Goal: Information Seeking & Learning: Find specific page/section

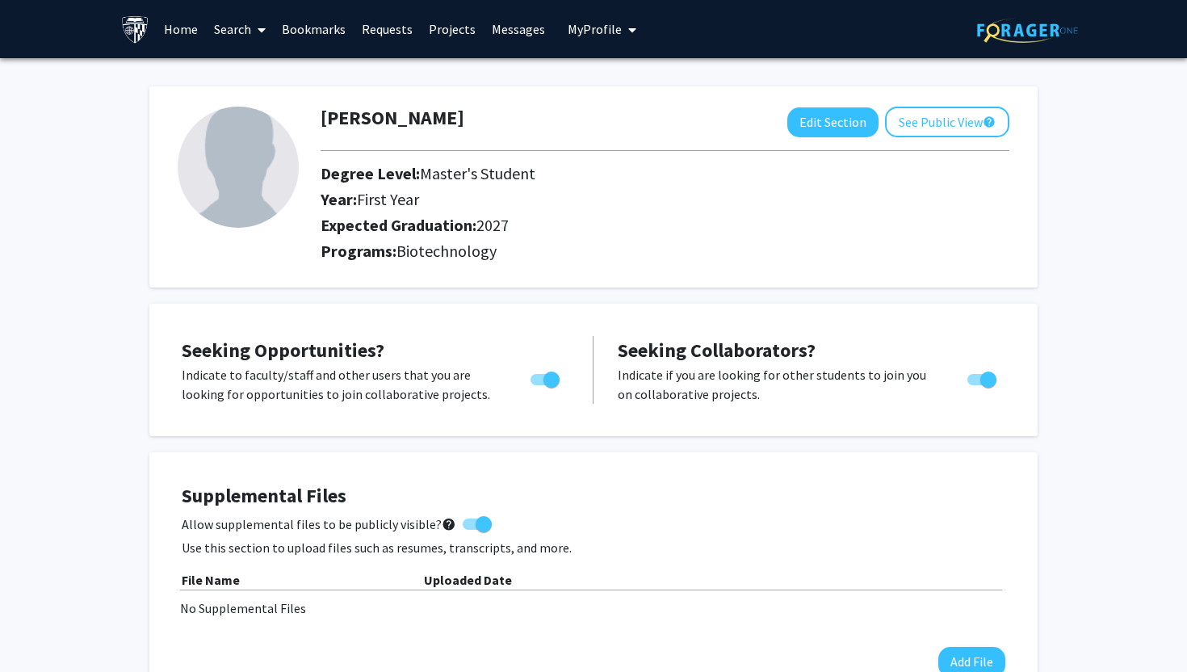
click at [439, 27] on link "Projects" at bounding box center [452, 29] width 63 height 57
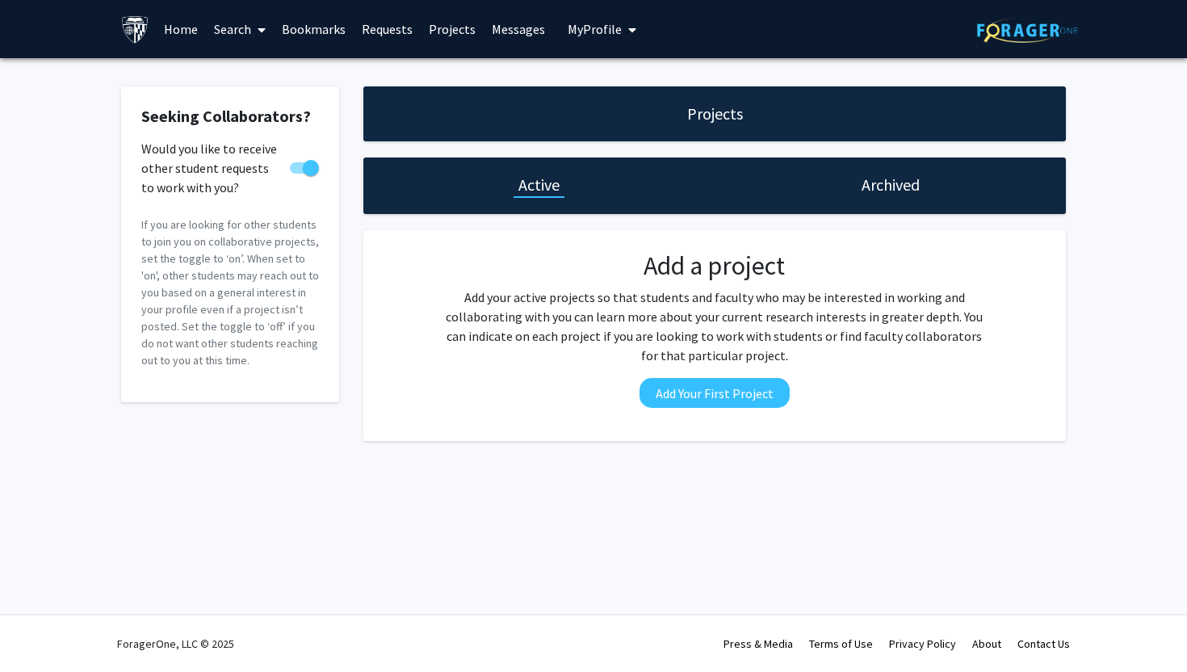
click at [243, 31] on link "Search" at bounding box center [240, 29] width 68 height 57
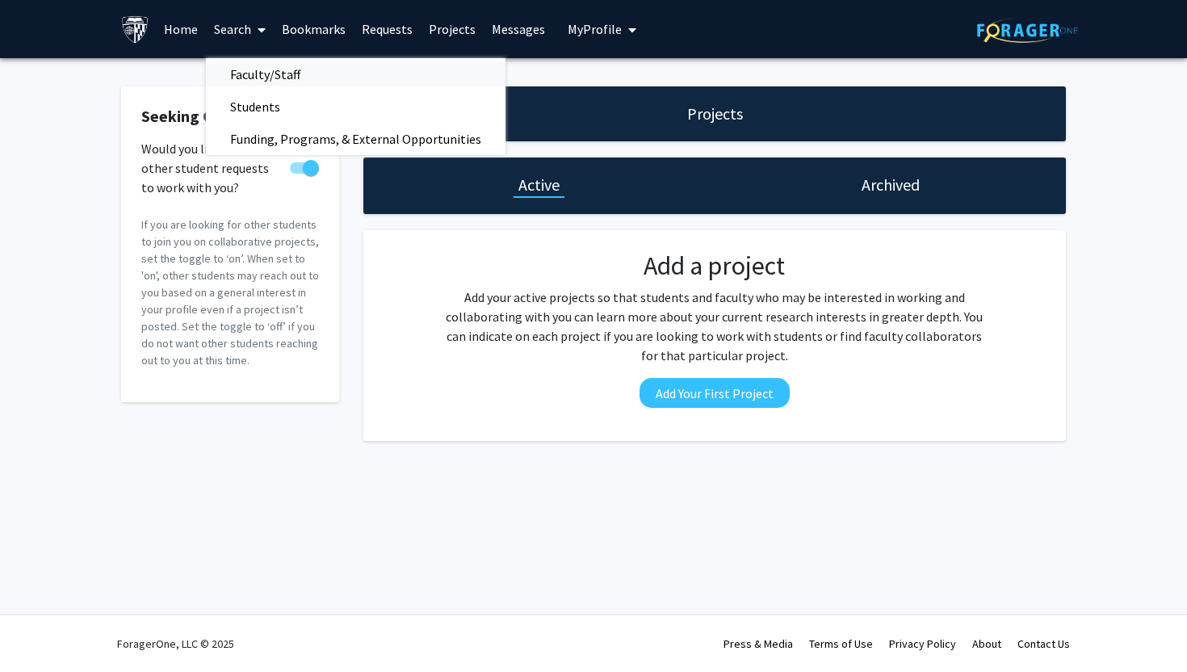
click at [254, 79] on span "Faculty/Staff" at bounding box center [265, 74] width 119 height 32
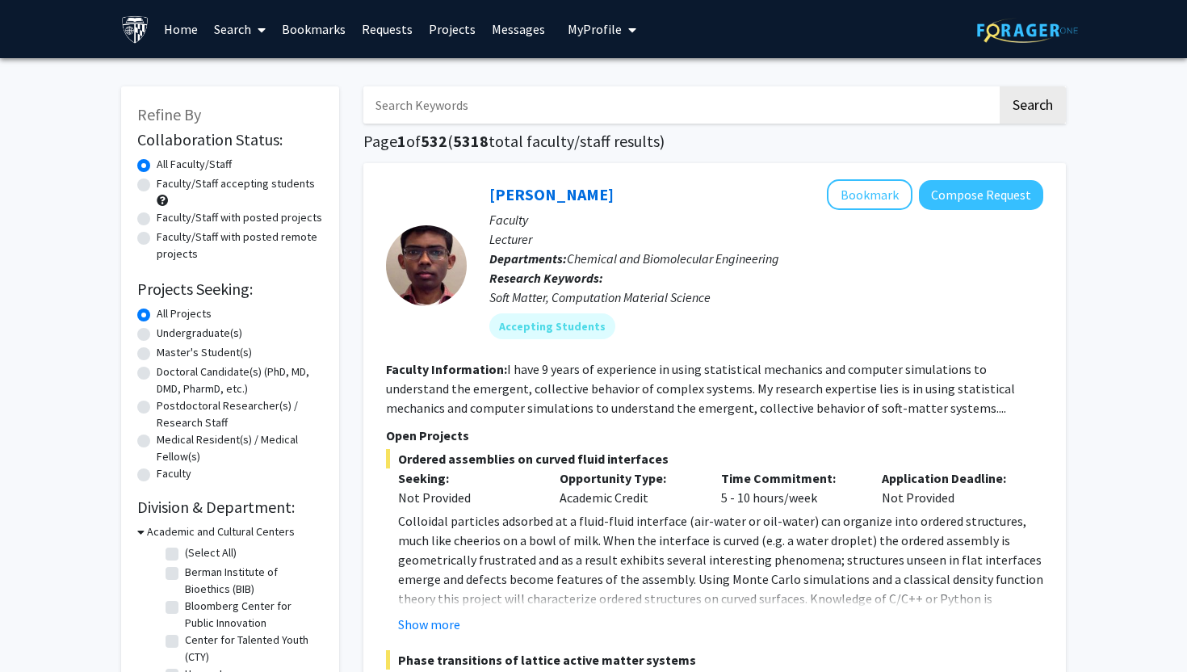
click at [230, 21] on link "Search" at bounding box center [240, 29] width 68 height 57
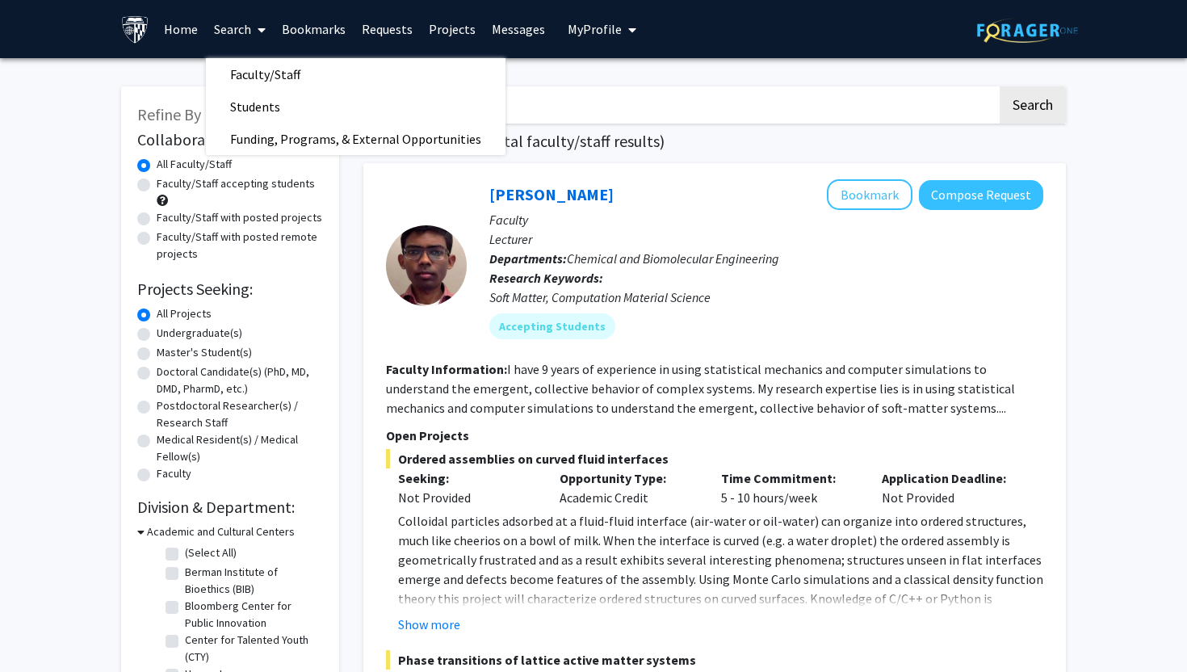
click at [586, 416] on section "Faculty Information: I have 9 years of experience in using statistical mechanic…" at bounding box center [714, 388] width 657 height 58
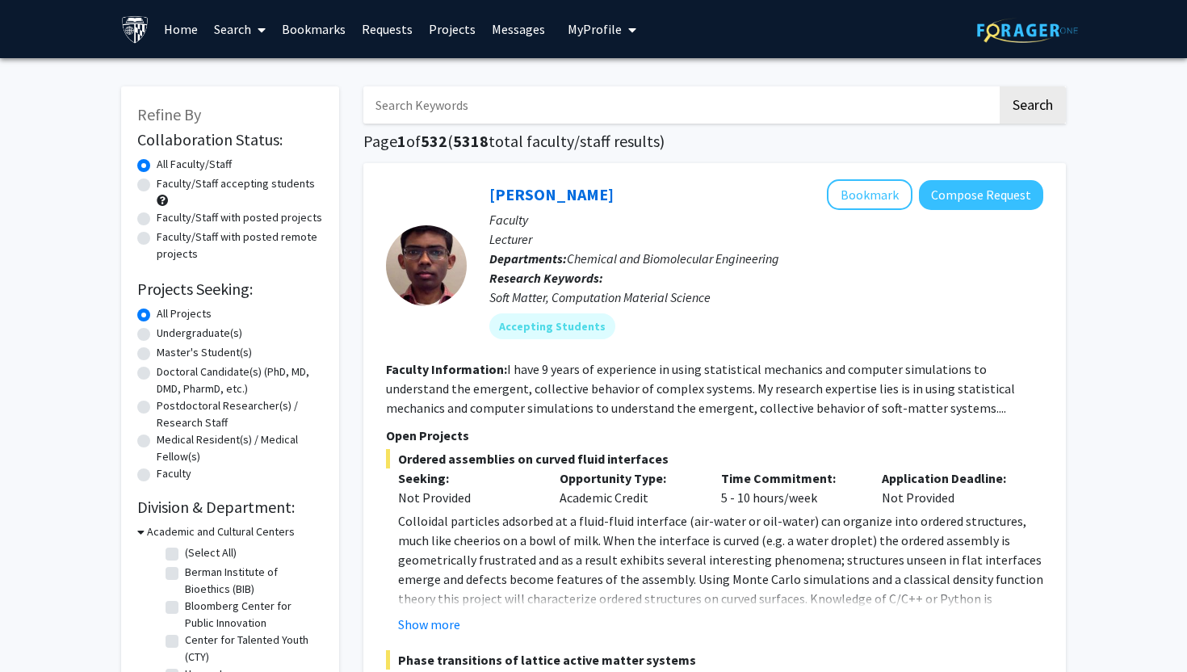
click at [250, 32] on link "Search" at bounding box center [240, 29] width 68 height 57
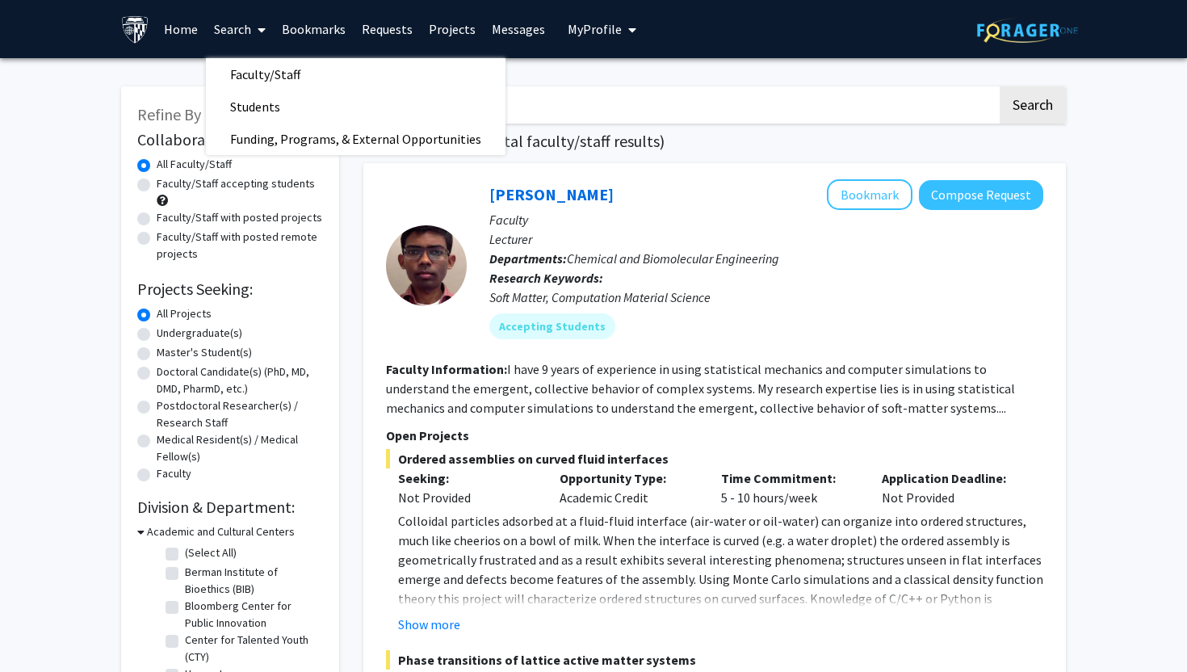
click at [569, 493] on div "Opportunity Type: Academic Credit" at bounding box center [628, 487] width 162 height 39
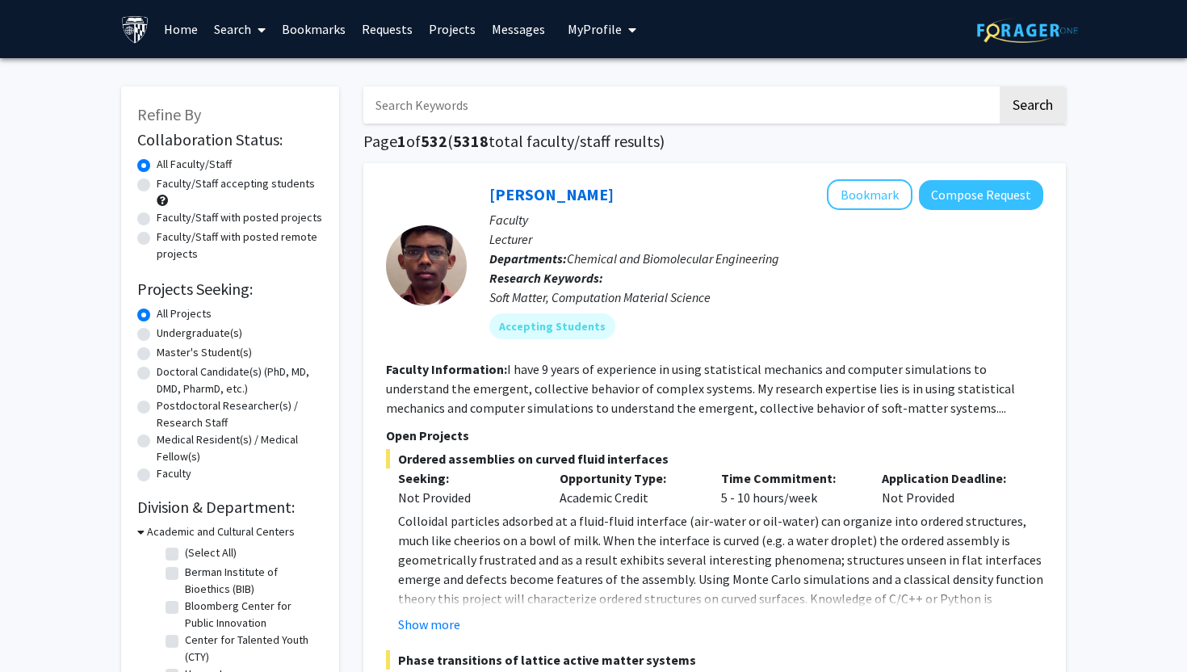
click at [178, 34] on link "Home" at bounding box center [181, 29] width 50 height 57
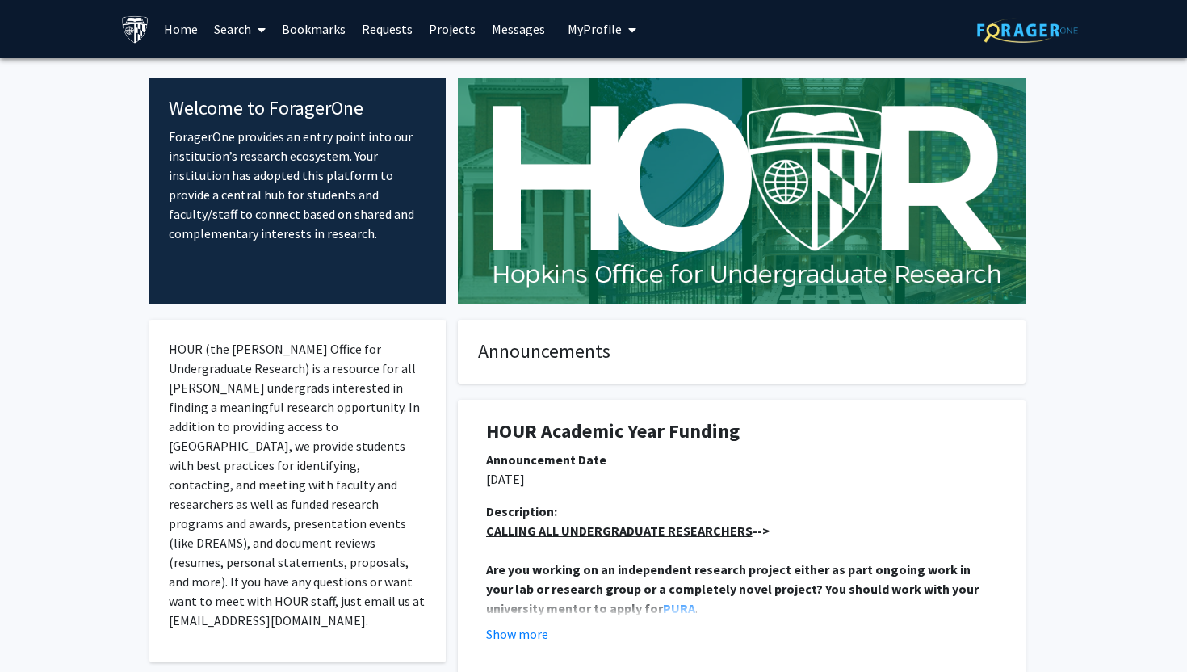
click at [631, 37] on button "My Profile" at bounding box center [602, 29] width 78 height 58
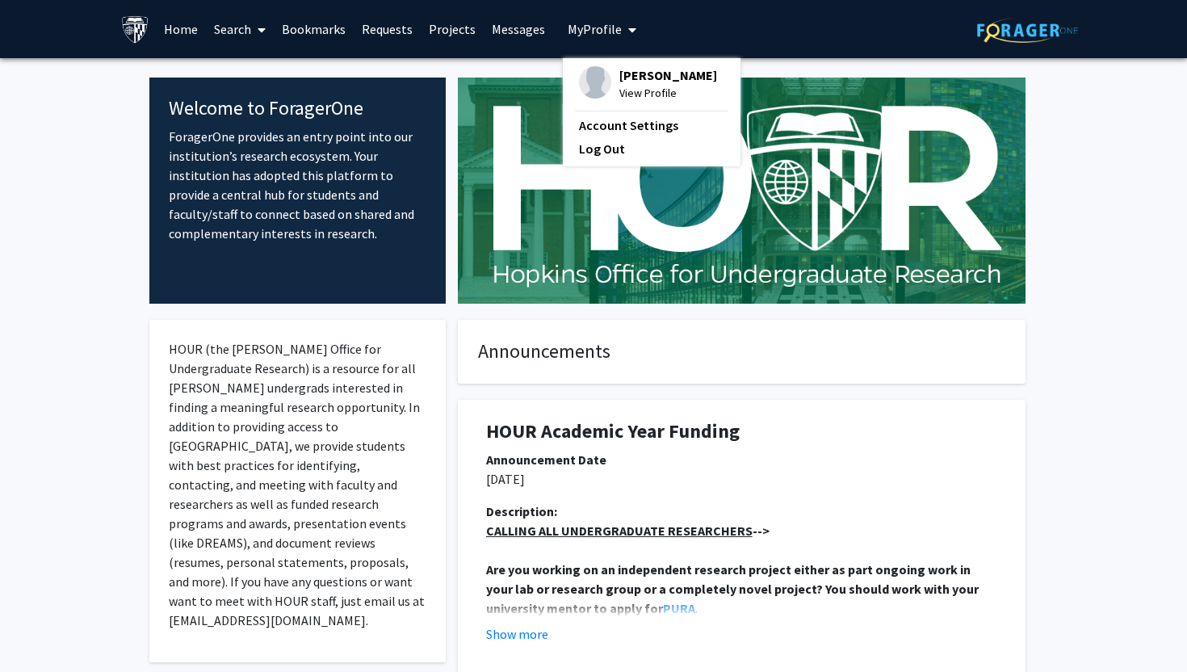
click at [631, 102] on span "View Profile" at bounding box center [668, 93] width 98 height 18
